Goal: Task Accomplishment & Management: Manage account settings

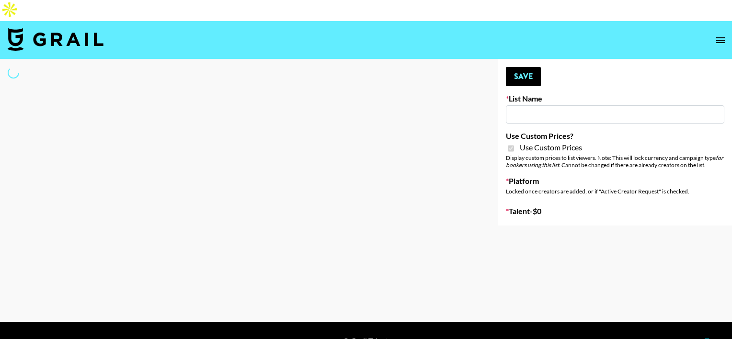
select select "Brand"
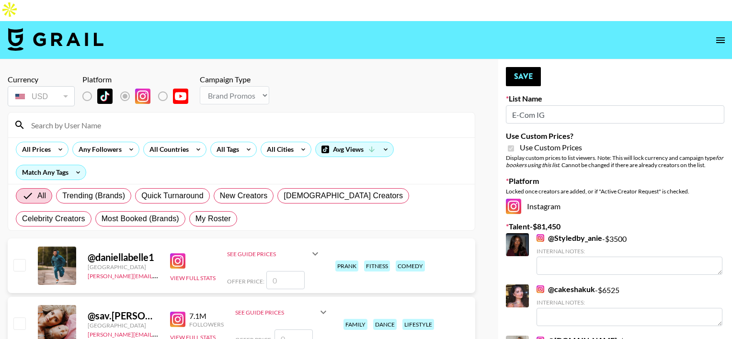
type input "E-Com IG"
checkbox input "true"
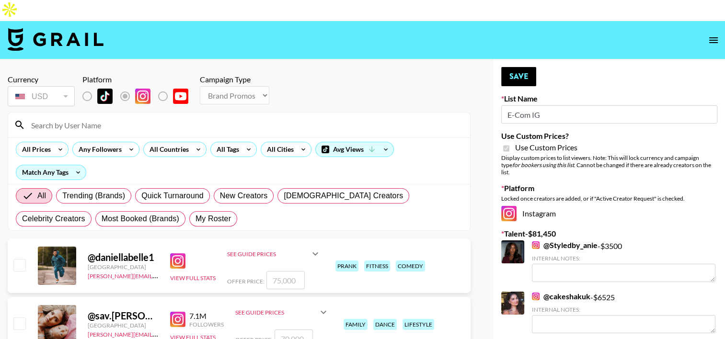
click at [262, 117] on input at bounding box center [244, 124] width 439 height 15
click at [169, 117] on input at bounding box center [244, 124] width 439 height 15
type input "t"
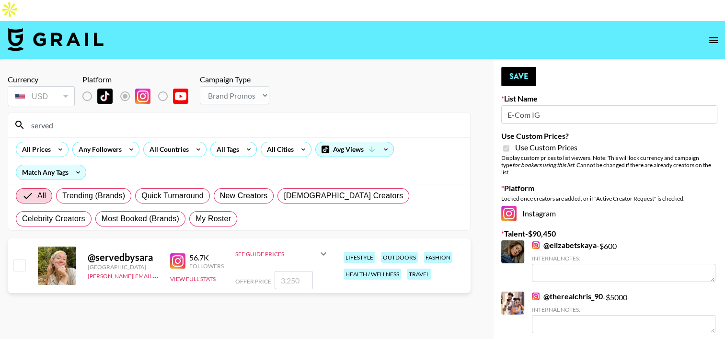
type input "served"
click at [17, 259] on input "checkbox" at bounding box center [18, 264] width 11 height 11
checkbox input "true"
click at [285, 271] on input "3250" at bounding box center [293, 280] width 38 height 18
type input "2500"
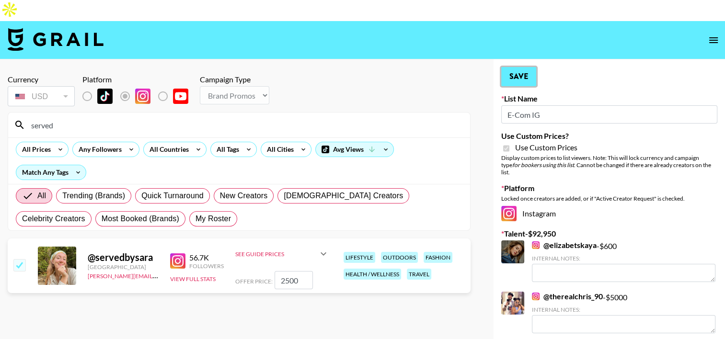
click at [510, 67] on button "Save" at bounding box center [518, 76] width 35 height 19
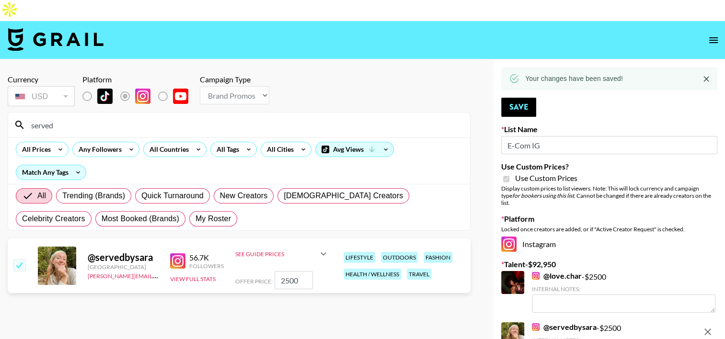
click at [69, 117] on input "served" at bounding box center [244, 124] width 439 height 15
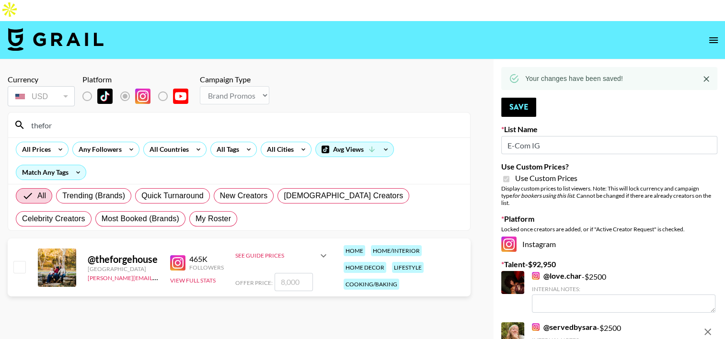
type input "thefor"
click at [15, 261] on input "checkbox" at bounding box center [18, 266] width 11 height 11
checkbox input "true"
type input "8000"
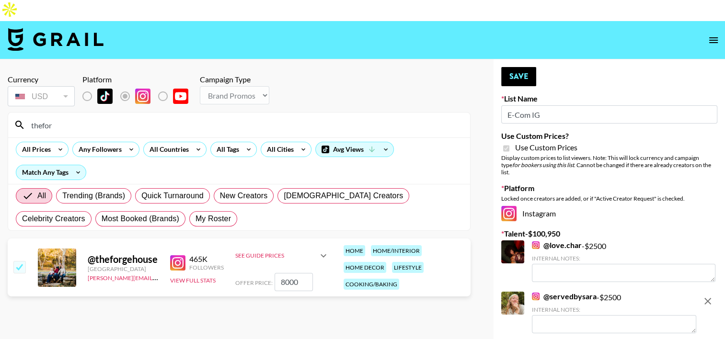
click at [284, 273] on input "8000" at bounding box center [293, 282] width 38 height 18
checkbox input "false"
type input "6"
checkbox input "true"
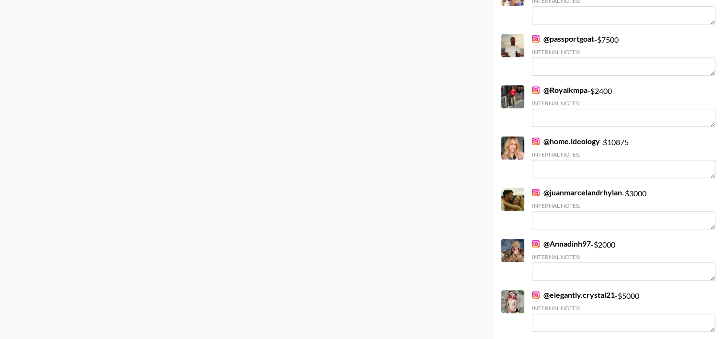
scroll to position [771, 0]
type input "6000"
click at [563, 136] on link "@ home.ideology" at bounding box center [566, 141] width 68 height 10
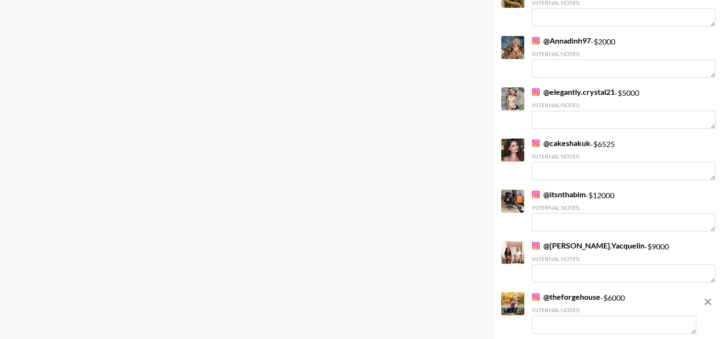
scroll to position [974, 0]
click at [567, 137] on link "@ cakeshakuk" at bounding box center [561, 142] width 58 height 10
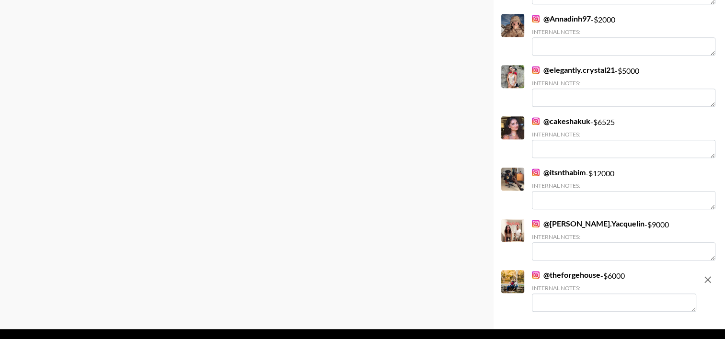
click at [566, 219] on link "@ [PERSON_NAME].Yacquelin" at bounding box center [588, 224] width 113 height 10
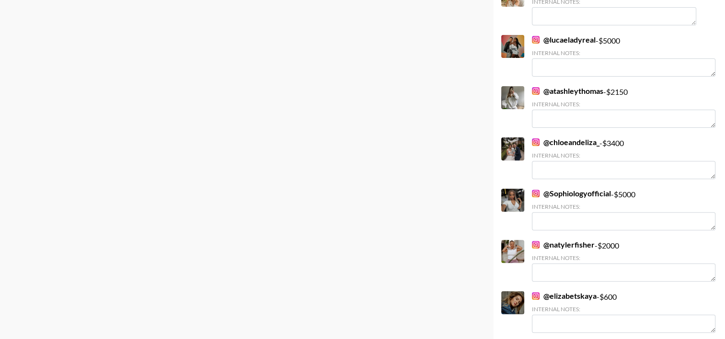
scroll to position [0, 0]
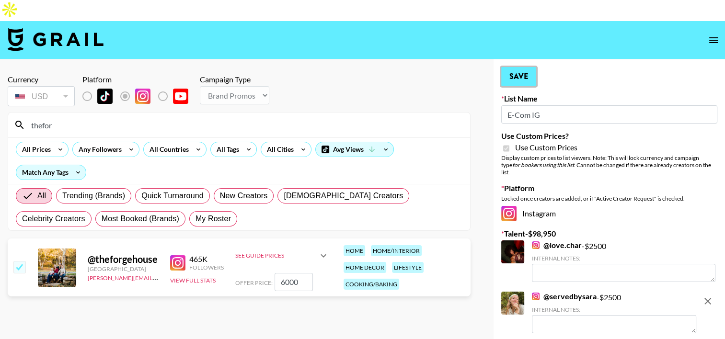
click at [516, 67] on button "Save" at bounding box center [518, 76] width 35 height 19
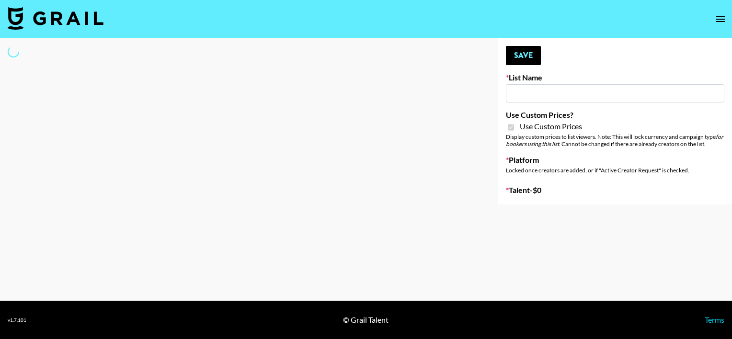
type input "E-Com Platform - TikTok"
checkbox input "true"
select select "Brand"
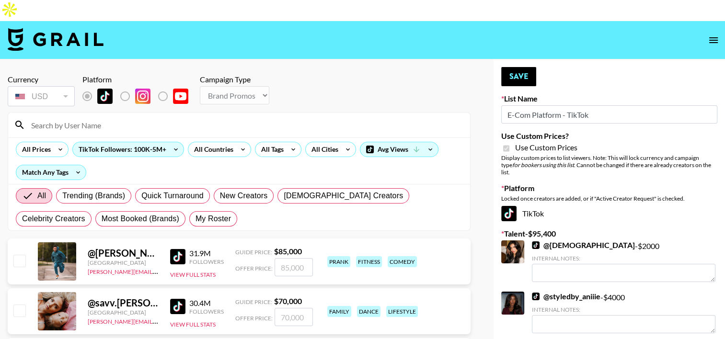
click at [117, 117] on input at bounding box center [244, 124] width 439 height 15
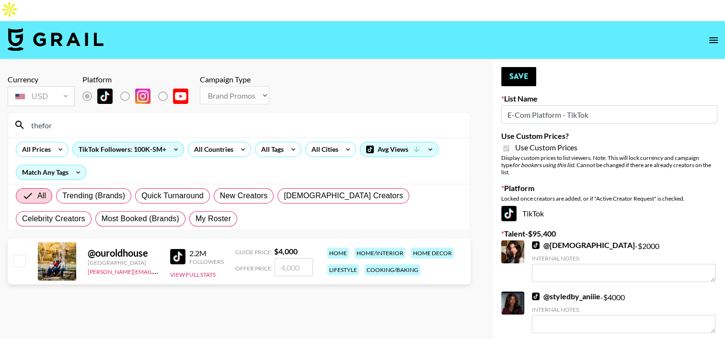
type input "thefor"
click at [23, 255] on input "checkbox" at bounding box center [18, 260] width 11 height 11
checkbox input "true"
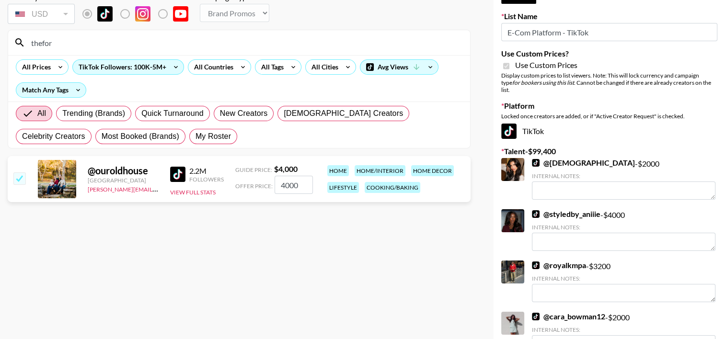
scroll to position [82, 0]
click at [287, 176] on input "4000" at bounding box center [293, 185] width 38 height 18
type input "400"
checkbox input "true"
type input "3500"
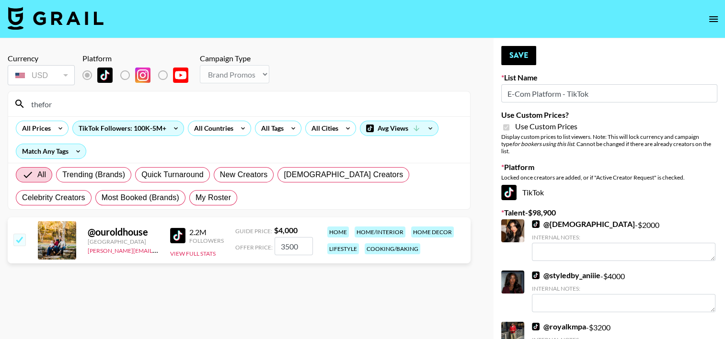
scroll to position [0, 0]
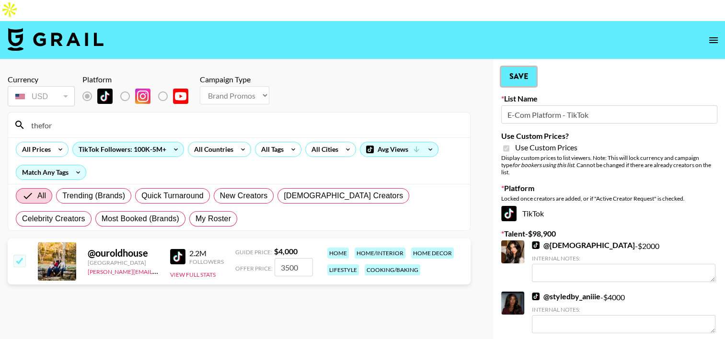
click at [522, 67] on button "Save" at bounding box center [518, 76] width 35 height 19
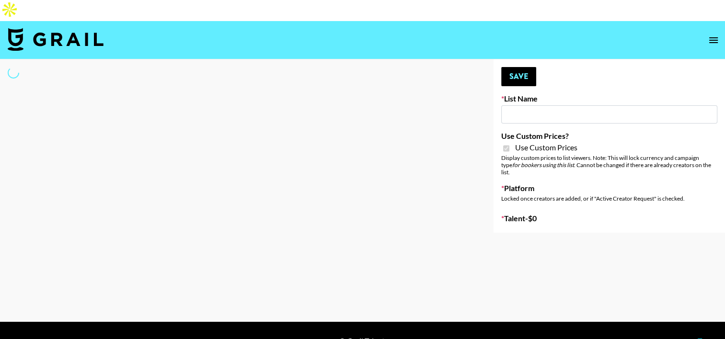
type input "E-Com IG"
checkbox input "true"
select select "Brand"
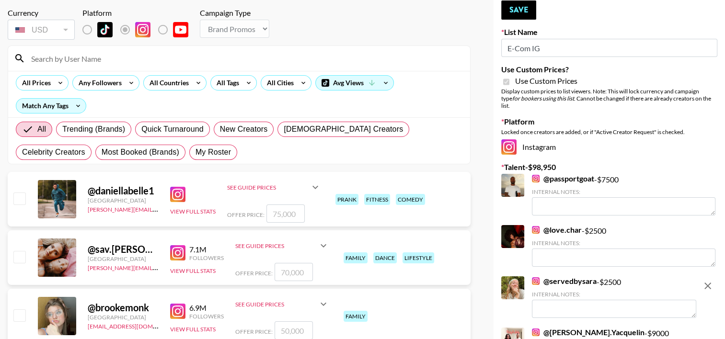
scroll to position [69, 0]
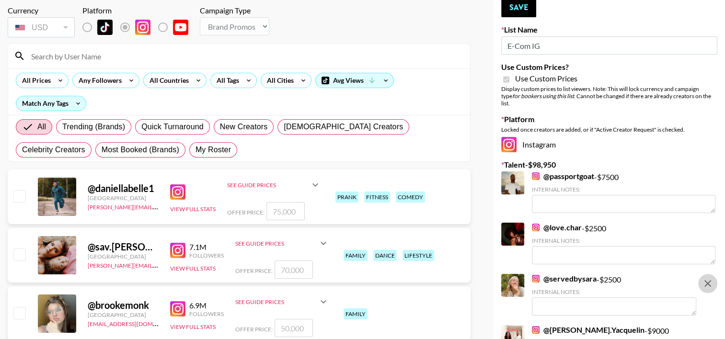
click at [704, 278] on icon "remove" at bounding box center [707, 283] width 11 height 11
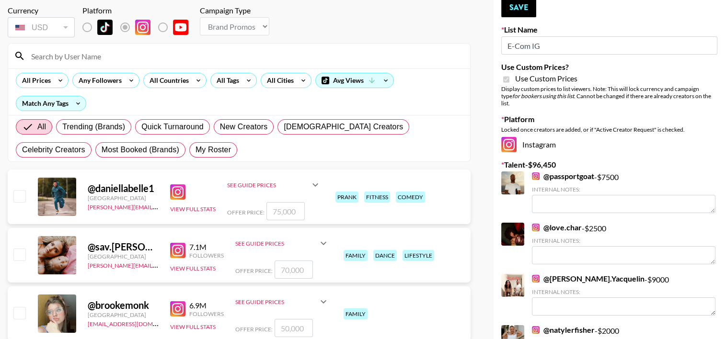
scroll to position [0, 0]
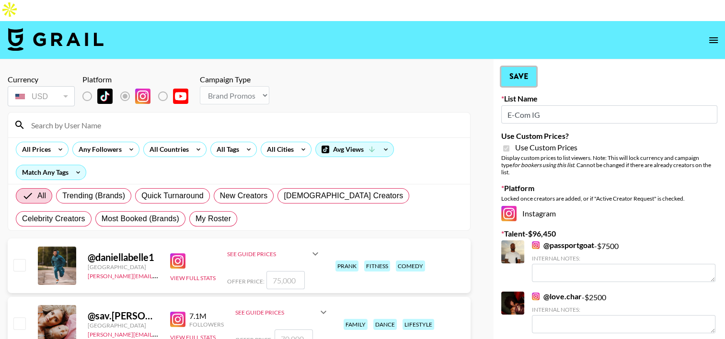
click at [523, 67] on button "Save" at bounding box center [518, 76] width 35 height 19
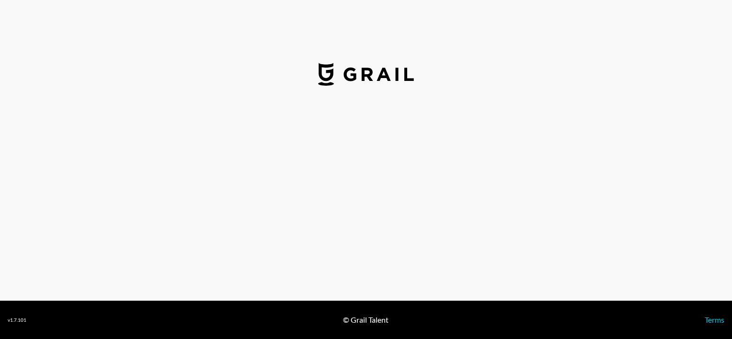
select select "USD"
